Goal: Navigation & Orientation: Find specific page/section

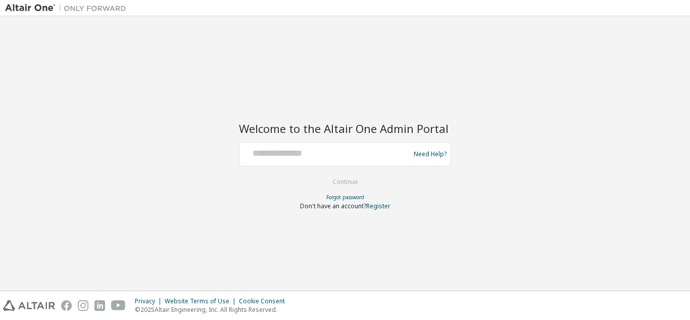
click at [305, 161] on div at bounding box center [326, 154] width 165 height 19
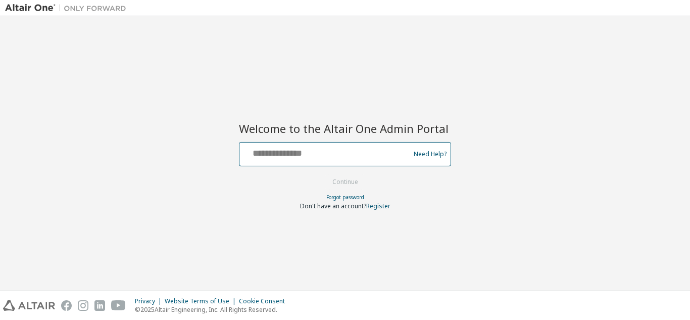
click at [289, 156] on input "text" at bounding box center [326, 152] width 165 height 15
type input "**********"
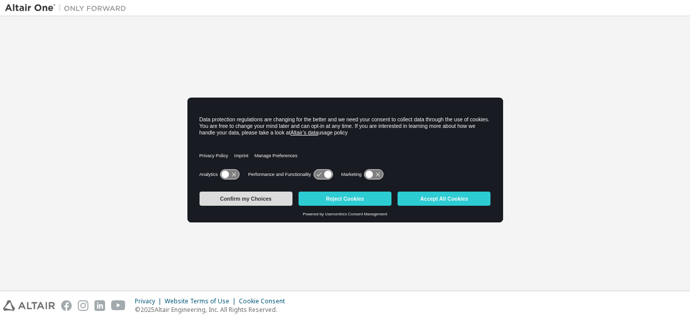
click at [265, 197] on button "Confirm my Choices" at bounding box center [246, 198] width 93 height 14
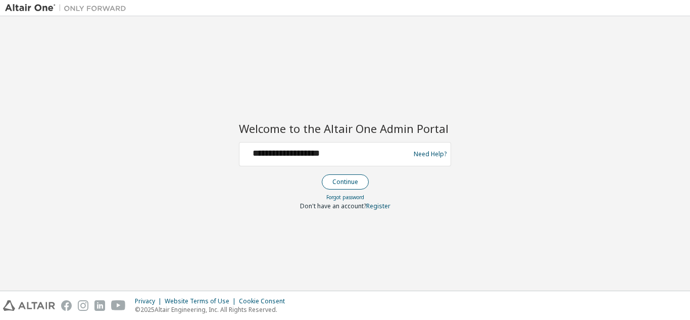
click at [344, 179] on button "Continue" at bounding box center [345, 181] width 47 height 15
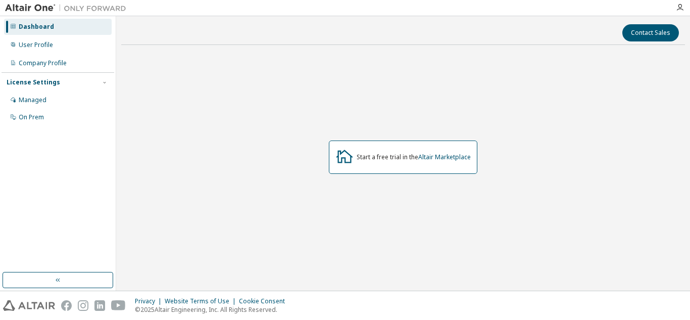
click at [46, 29] on div "Dashboard" at bounding box center [36, 27] width 35 height 8
click at [59, 47] on div "User Profile" at bounding box center [58, 45] width 108 height 16
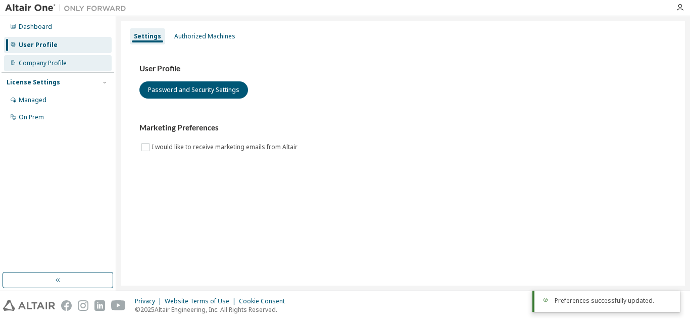
click at [64, 63] on div "Company Profile" at bounding box center [43, 63] width 48 height 8
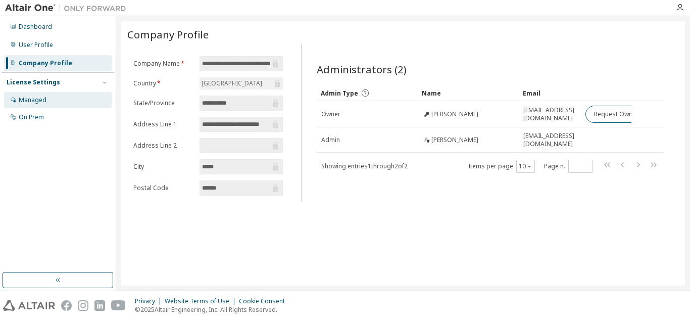
click at [42, 94] on div "Managed" at bounding box center [58, 100] width 108 height 16
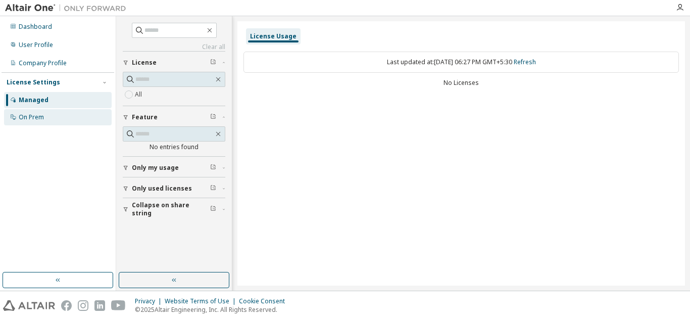
click at [42, 113] on div "On Prem" at bounding box center [31, 117] width 25 height 8
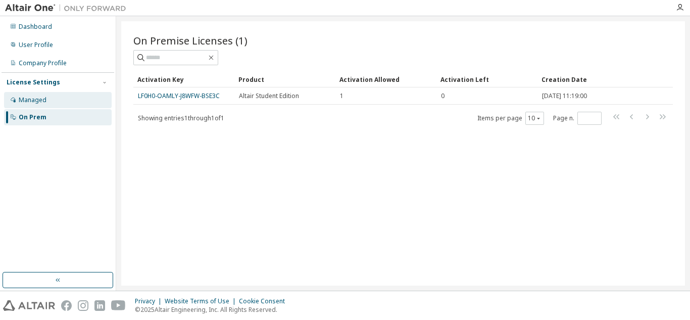
click at [52, 106] on div "Managed" at bounding box center [58, 100] width 108 height 16
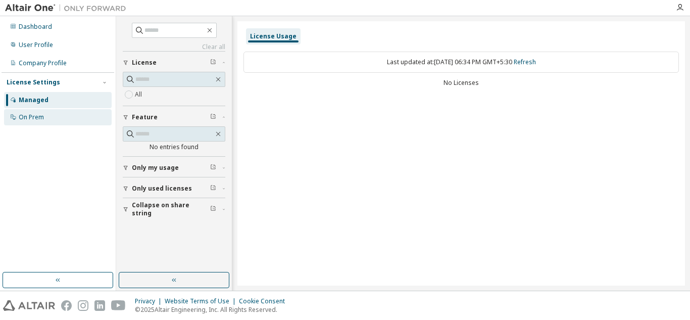
click at [56, 113] on div "On Prem" at bounding box center [58, 117] width 108 height 16
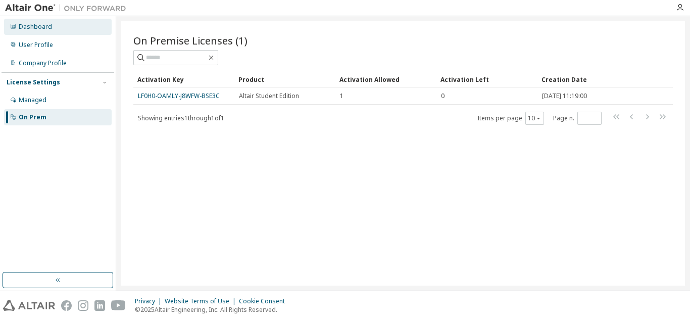
click at [60, 25] on div "Dashboard" at bounding box center [58, 27] width 108 height 16
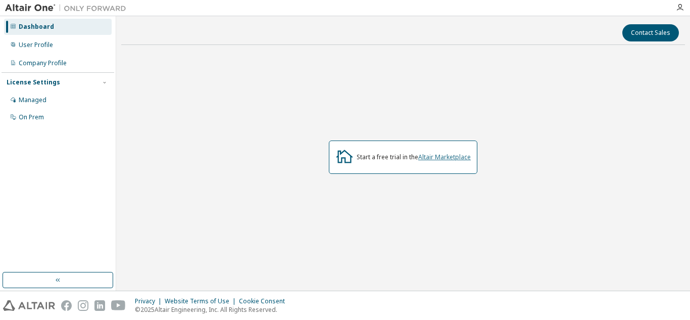
click at [430, 156] on link "Altair Marketplace" at bounding box center [444, 157] width 53 height 9
